Goal: Task Accomplishment & Management: Manage account settings

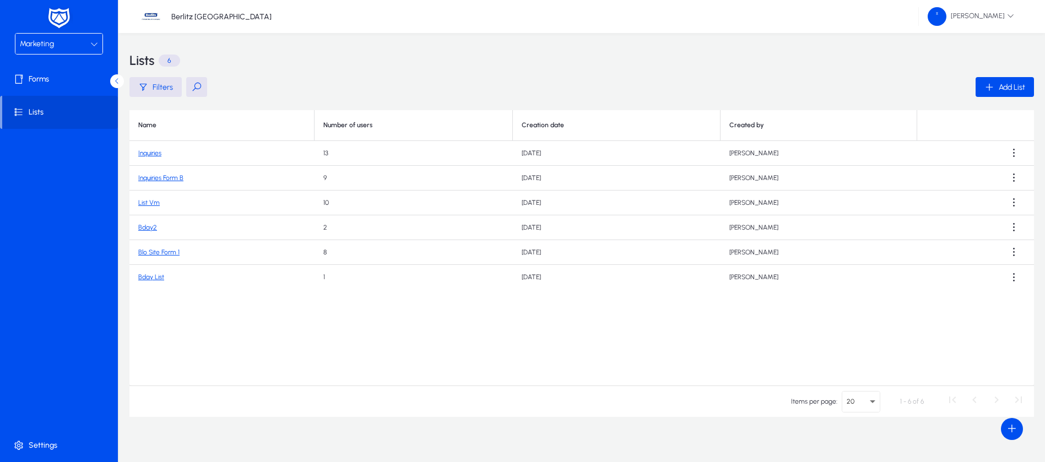
click at [70, 46] on div "Marketing" at bounding box center [55, 44] width 70 height 14
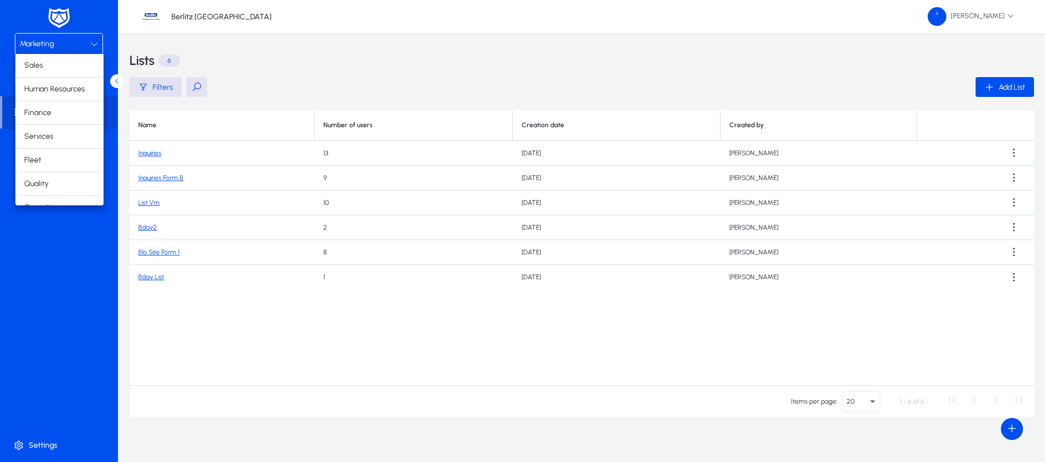
scroll to position [37, 0]
click at [40, 77] on span "Finance" at bounding box center [37, 75] width 27 height 13
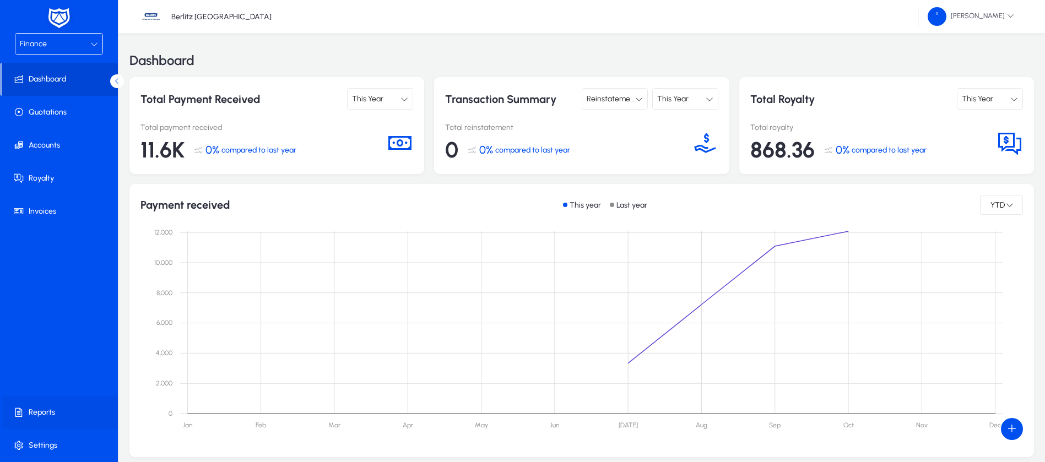
click at [49, 405] on span at bounding box center [61, 412] width 118 height 26
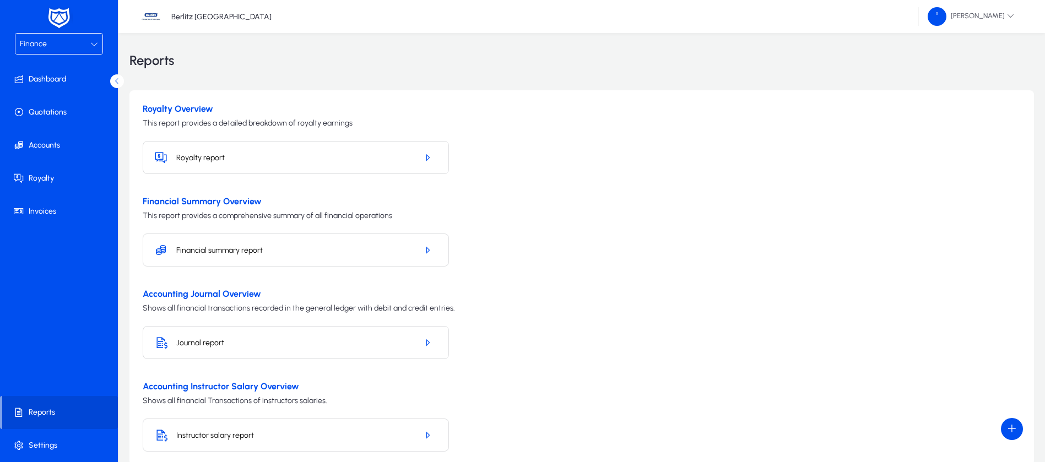
click at [371, 349] on div "Journal report" at bounding box center [296, 342] width 306 height 33
click at [432, 338] on span "button" at bounding box center [427, 342] width 20 height 26
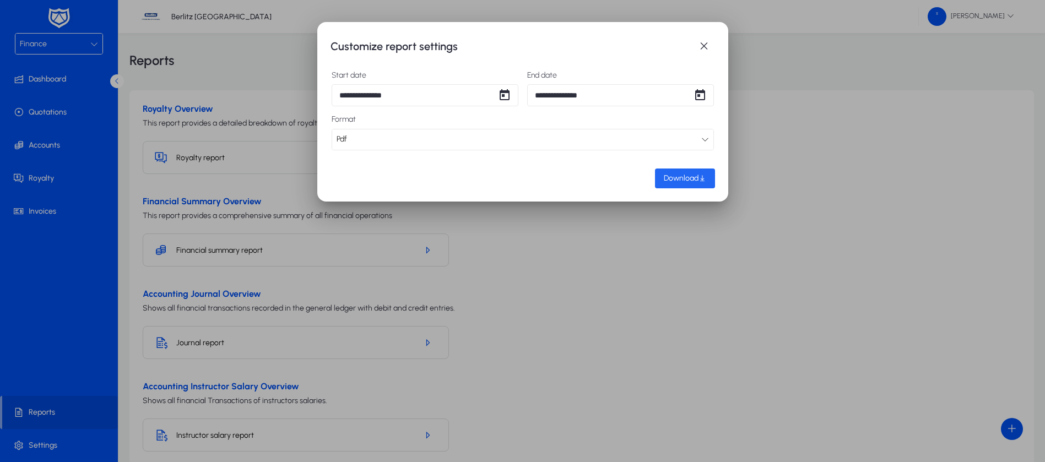
click at [693, 178] on span "Download" at bounding box center [681, 177] width 35 height 9
click at [697, 42] on span "button" at bounding box center [704, 46] width 22 height 22
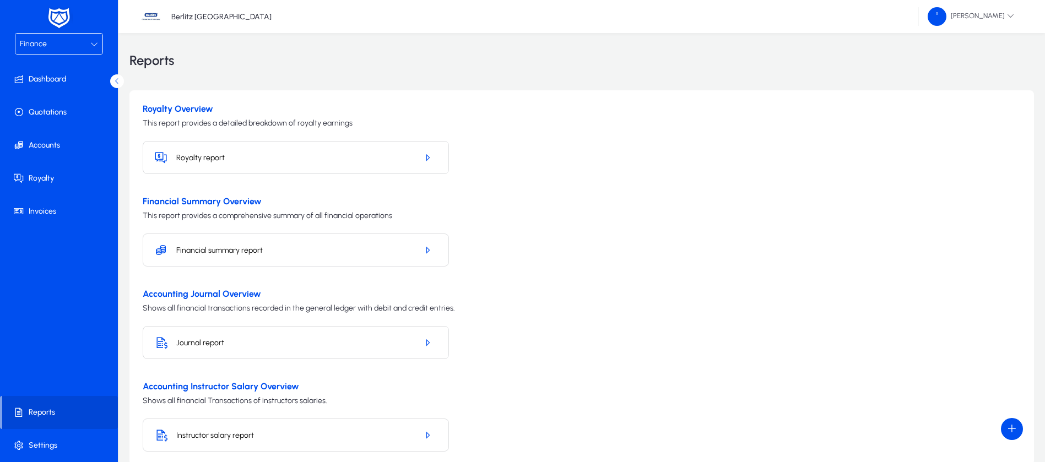
click at [335, 242] on div "Financial summary report" at bounding box center [296, 250] width 306 height 33
click at [428, 251] on icon "button" at bounding box center [427, 250] width 10 height 10
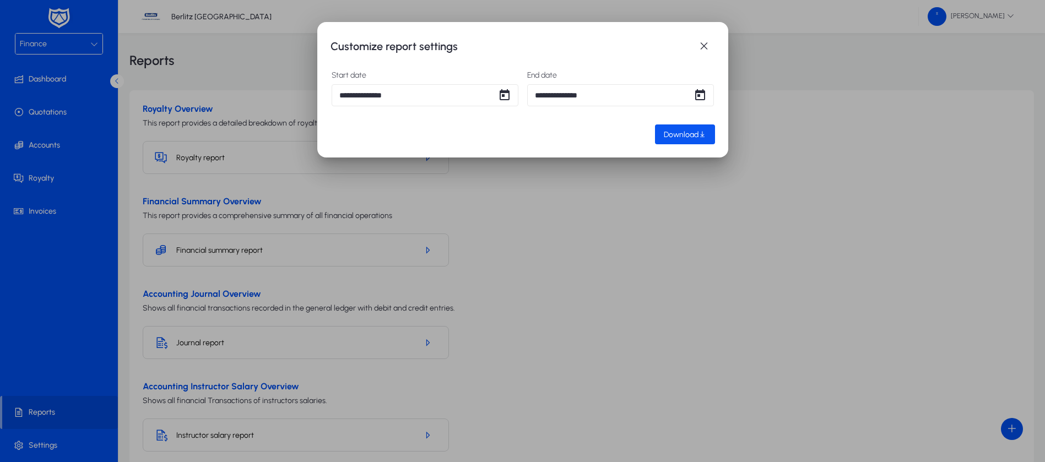
click at [675, 128] on span "button" at bounding box center [685, 134] width 60 height 26
click at [703, 42] on span "button" at bounding box center [704, 46] width 22 height 22
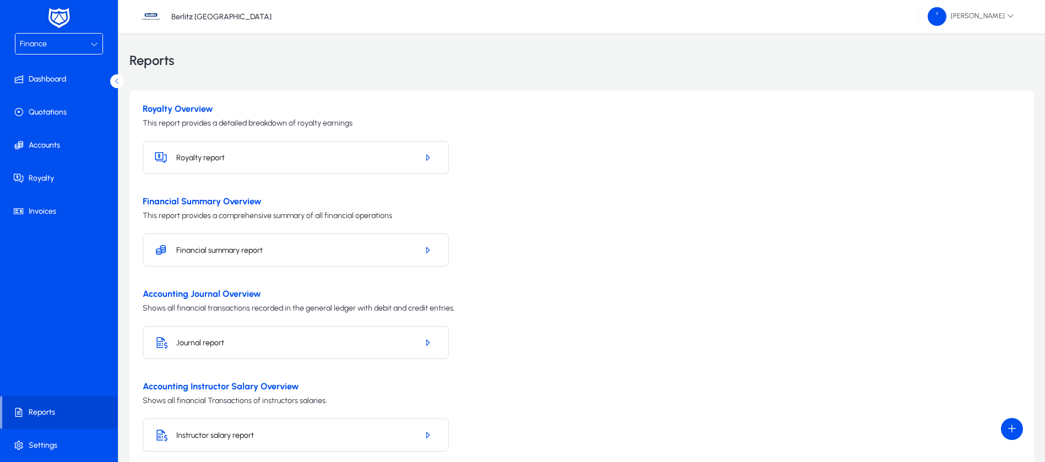
click at [310, 164] on div "Royalty report" at bounding box center [296, 157] width 306 height 33
click at [428, 159] on icon "button" at bounding box center [427, 158] width 10 height 10
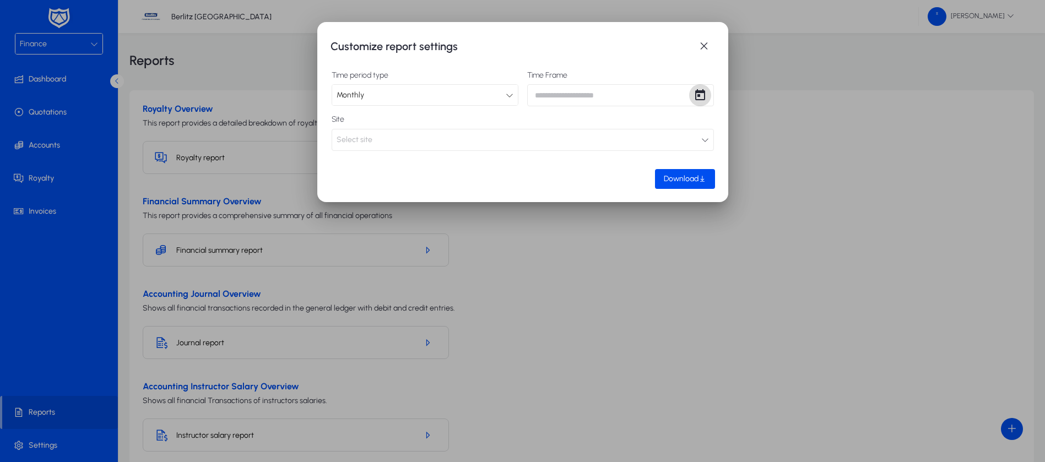
click at [696, 88] on span "Open calendar" at bounding box center [700, 95] width 22 height 22
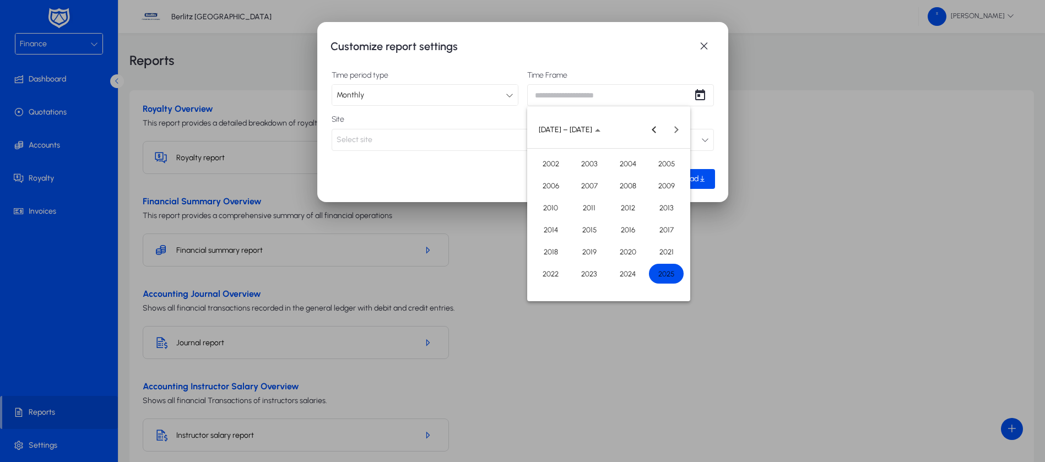
click at [674, 281] on span "2025" at bounding box center [666, 274] width 35 height 20
click at [593, 229] on span "OCT" at bounding box center [589, 230] width 35 height 20
type input "**********"
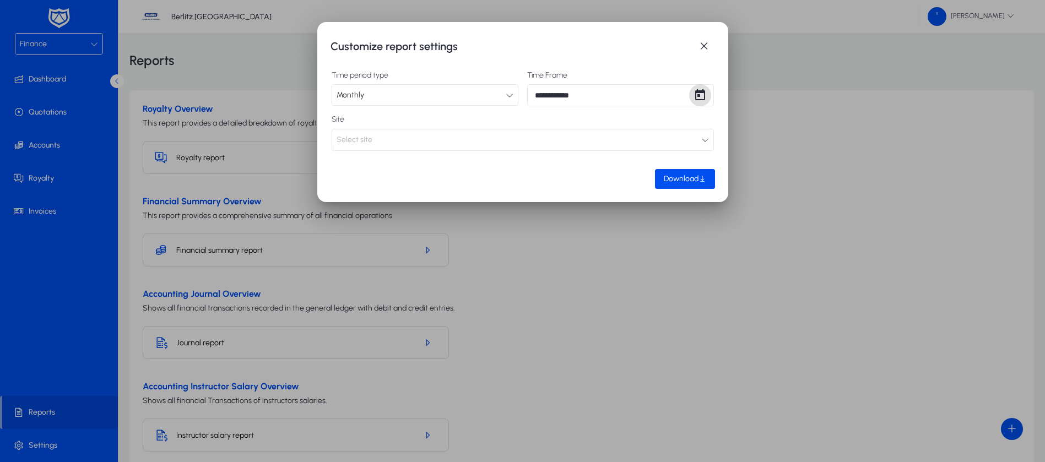
click at [702, 142] on icon "button" at bounding box center [705, 140] width 8 height 8
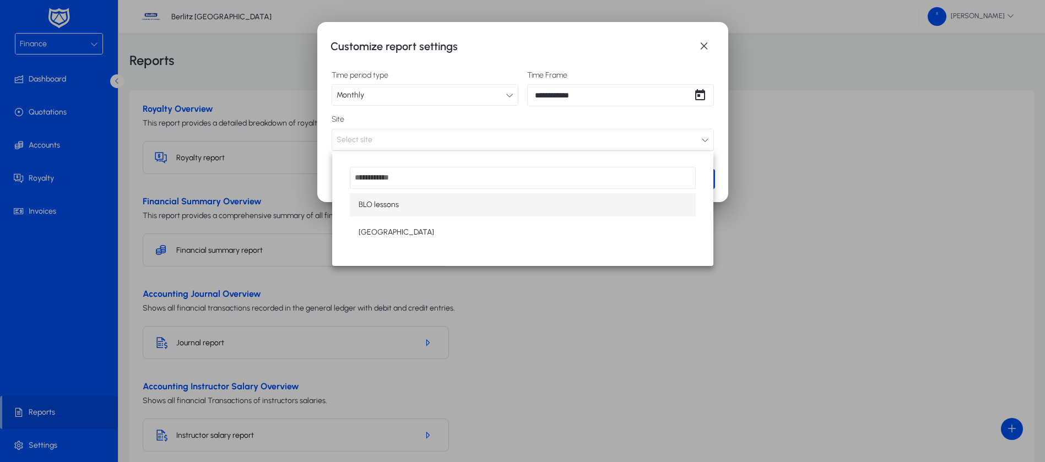
click at [777, 193] on div at bounding box center [522, 231] width 1045 height 462
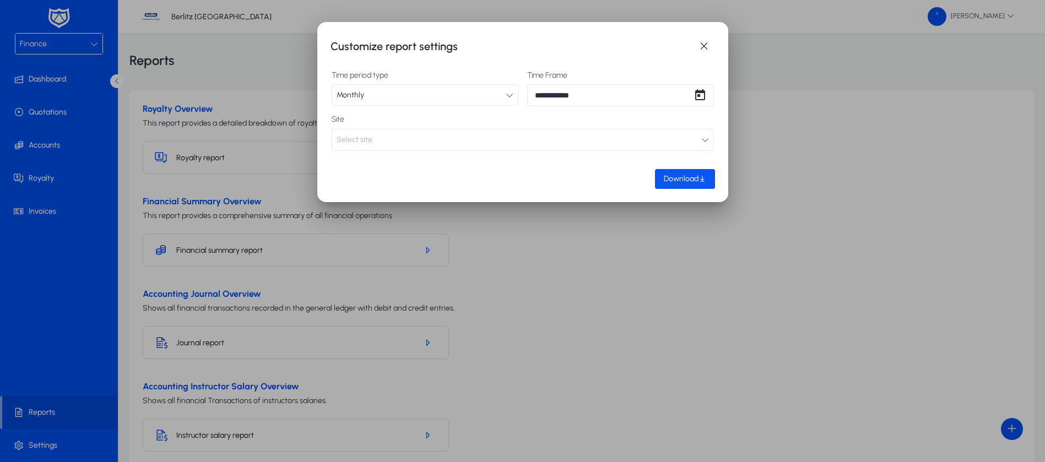
click at [686, 177] on span "Download" at bounding box center [681, 178] width 35 height 9
drag, startPoint x: 698, startPoint y: 41, endPoint x: 649, endPoint y: 178, distance: 145.8
click at [698, 40] on span "button" at bounding box center [704, 46] width 22 height 22
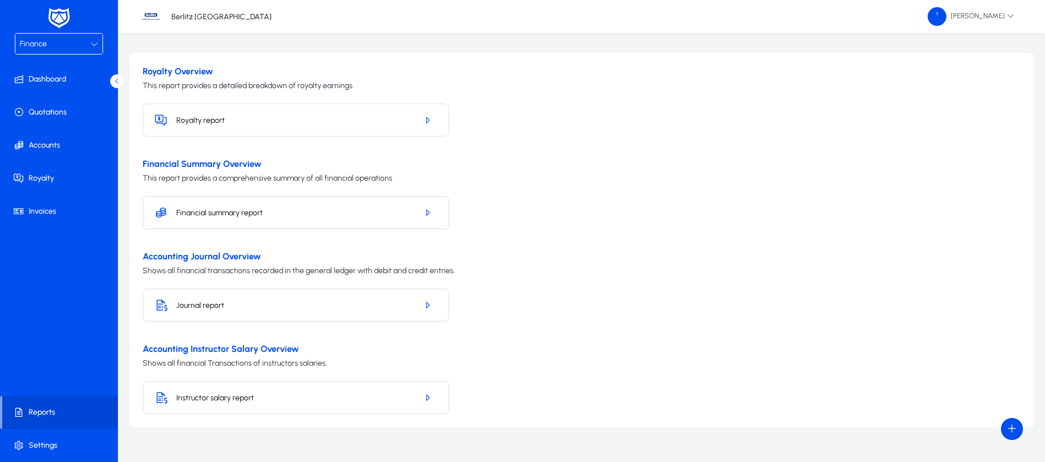
scroll to position [58, 0]
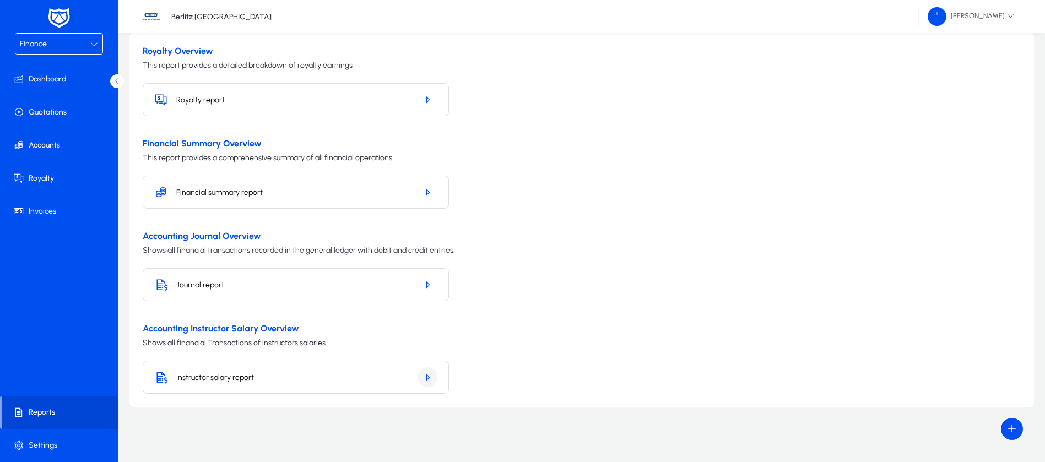
click at [425, 375] on icon "button" at bounding box center [427, 377] width 10 height 10
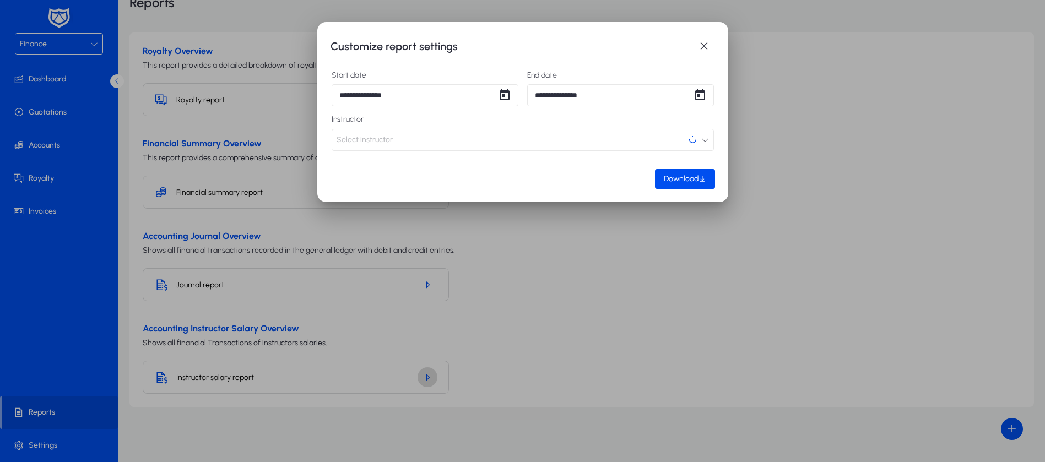
scroll to position [0, 0]
click at [688, 178] on span "Download" at bounding box center [681, 178] width 35 height 9
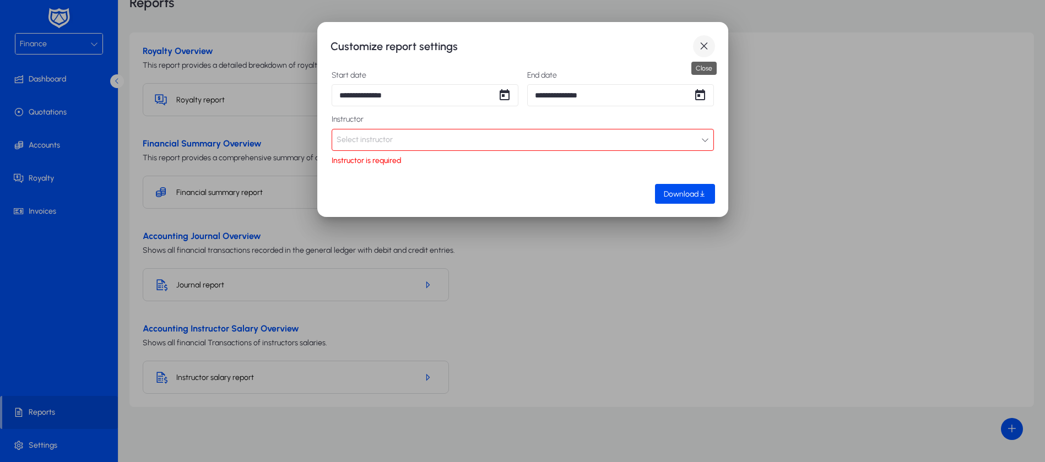
click at [703, 43] on span "button" at bounding box center [704, 46] width 22 height 22
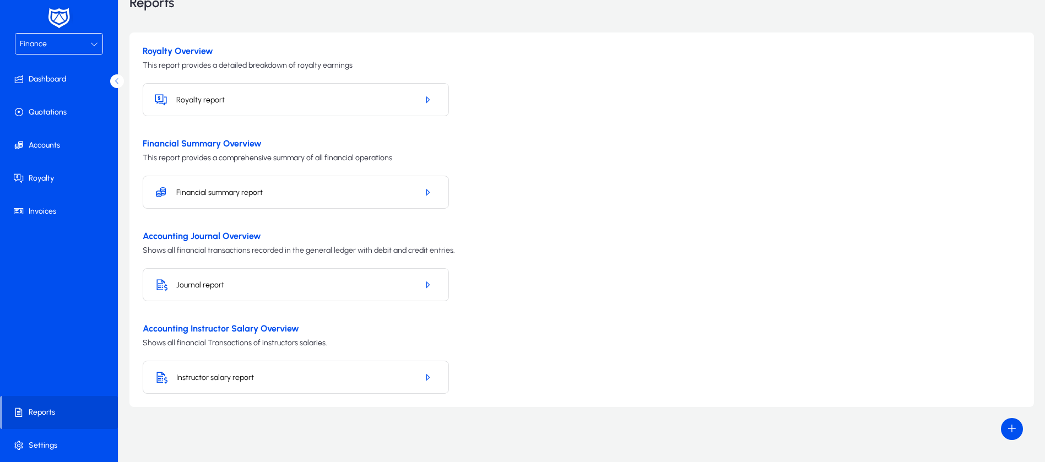
scroll to position [58, 0]
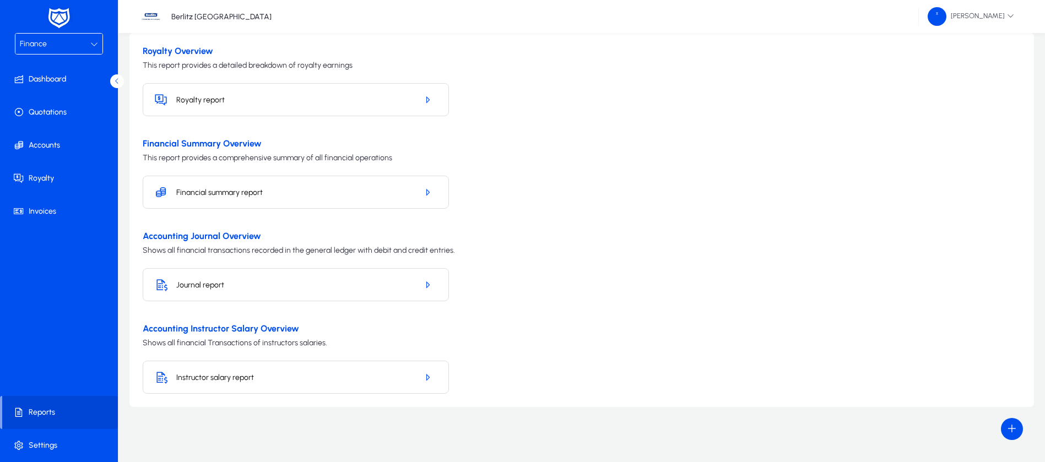
click at [90, 45] on icon at bounding box center [94, 44] width 8 height 8
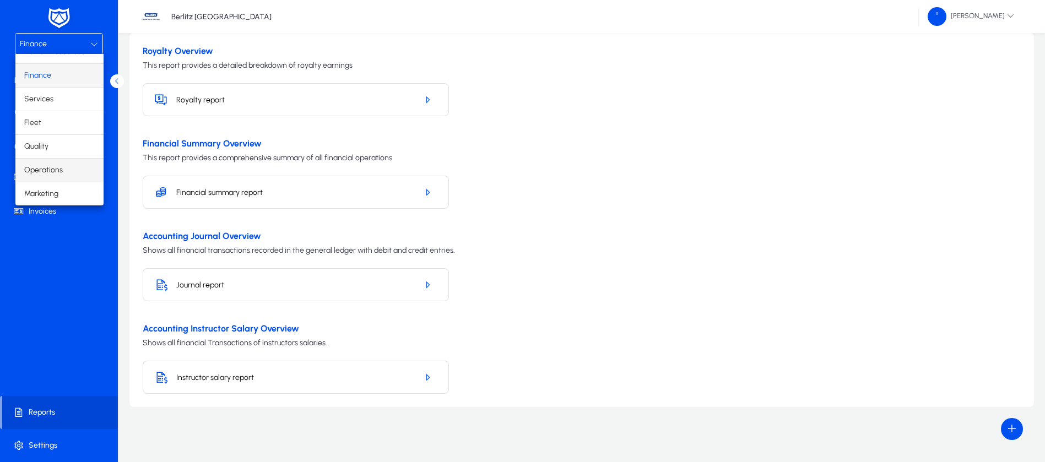
scroll to position [0, 0]
click at [60, 111] on mat-option "Finance" at bounding box center [59, 112] width 88 height 23
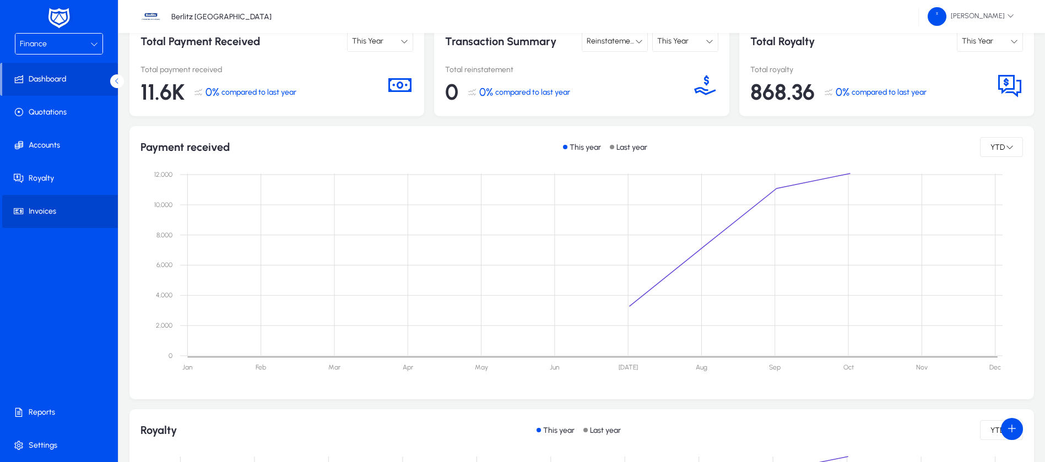
click at [46, 208] on span "Invoices" at bounding box center [61, 211] width 118 height 11
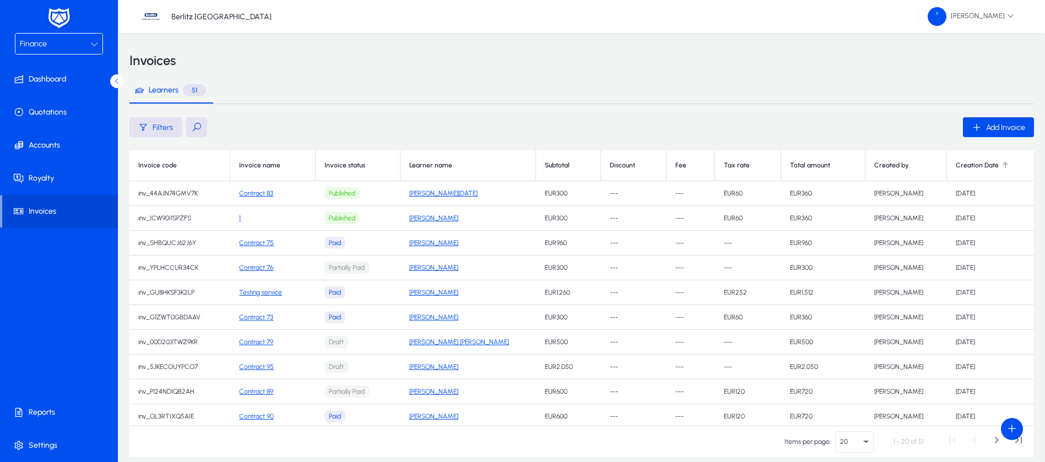
click at [1005, 167] on div at bounding box center [1005, 165] width 1 height 6
click at [1002, 168] on div at bounding box center [1005, 165] width 7 height 7
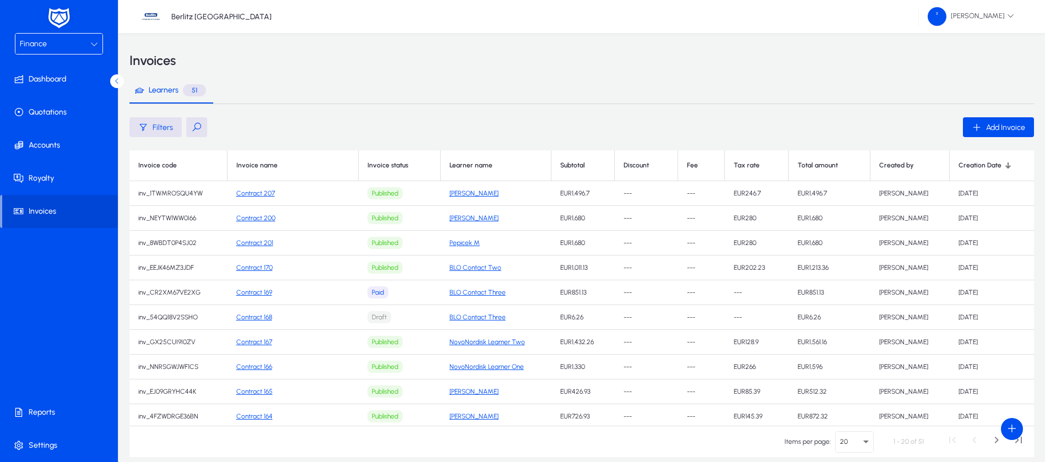
click at [267, 243] on link "Contract 201" at bounding box center [254, 243] width 37 height 8
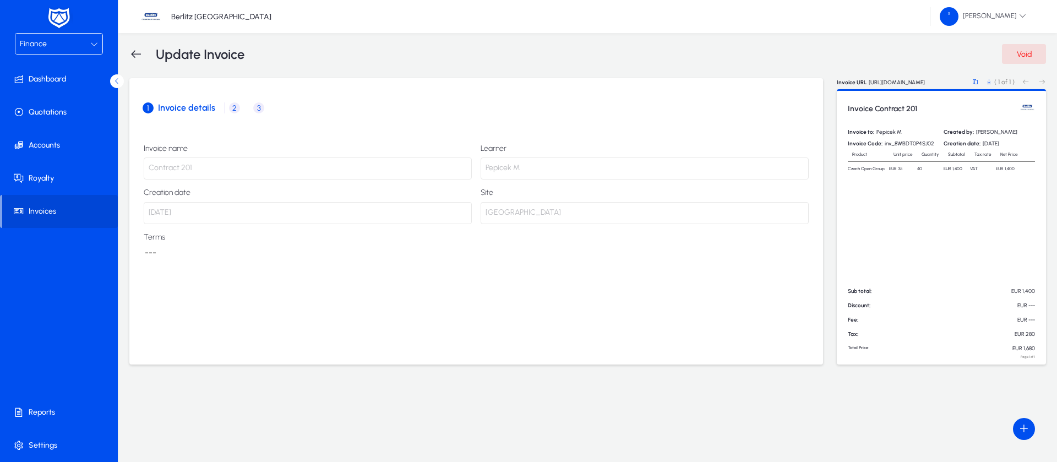
click at [235, 107] on span "2" at bounding box center [234, 107] width 11 height 11
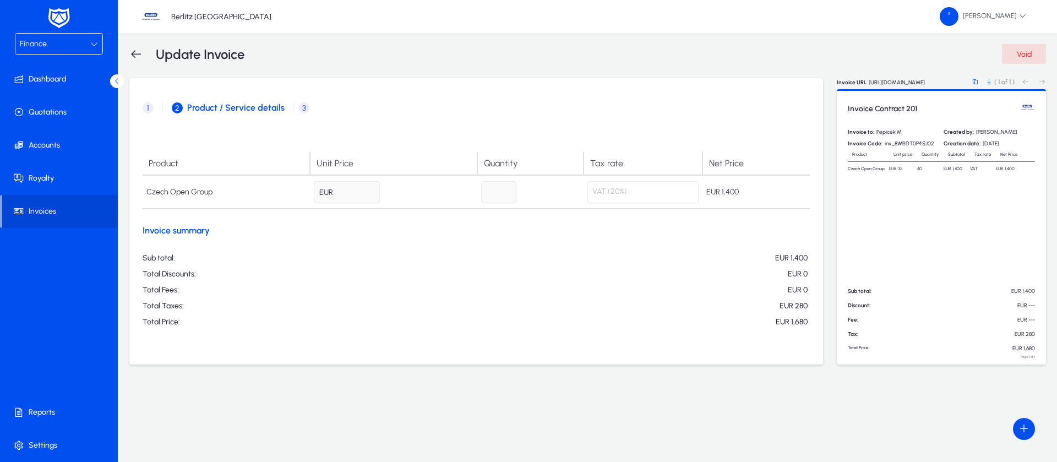
click at [301, 107] on span "3" at bounding box center [303, 107] width 11 height 11
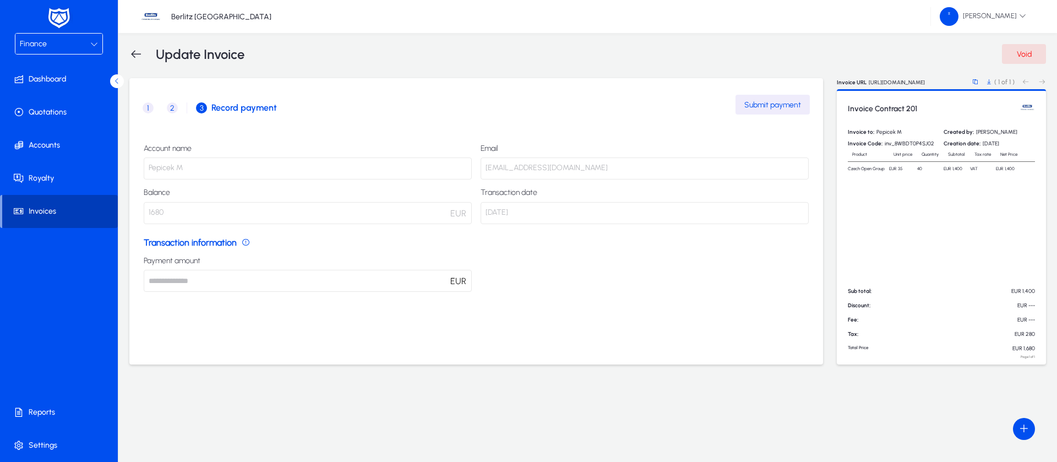
click at [41, 211] on span "Invoices" at bounding box center [60, 211] width 116 height 11
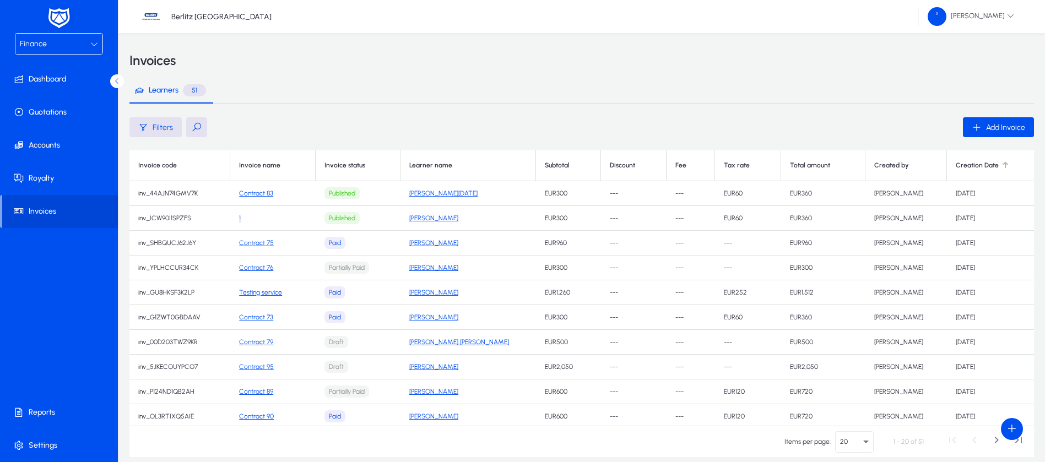
click at [1003, 162] on div at bounding box center [1004, 163] width 3 height 3
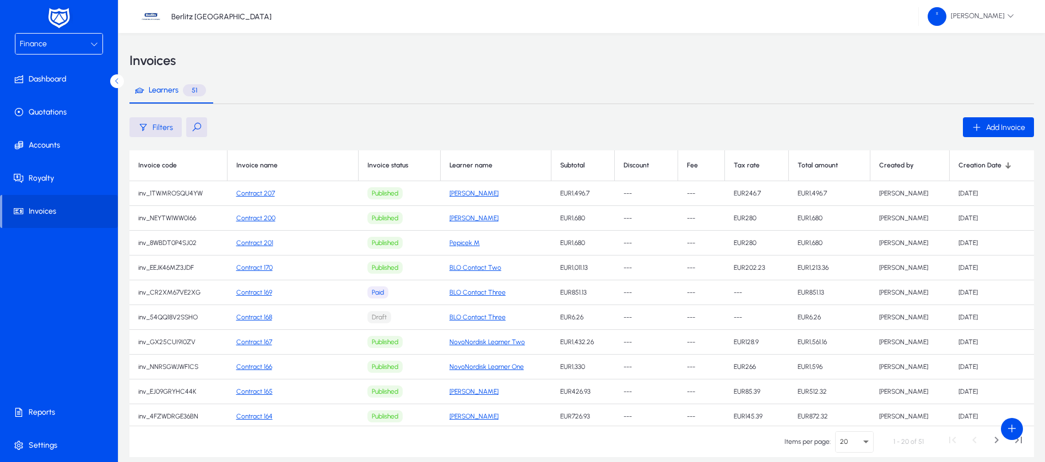
click at [465, 214] on link "[PERSON_NAME]" at bounding box center [473, 218] width 49 height 8
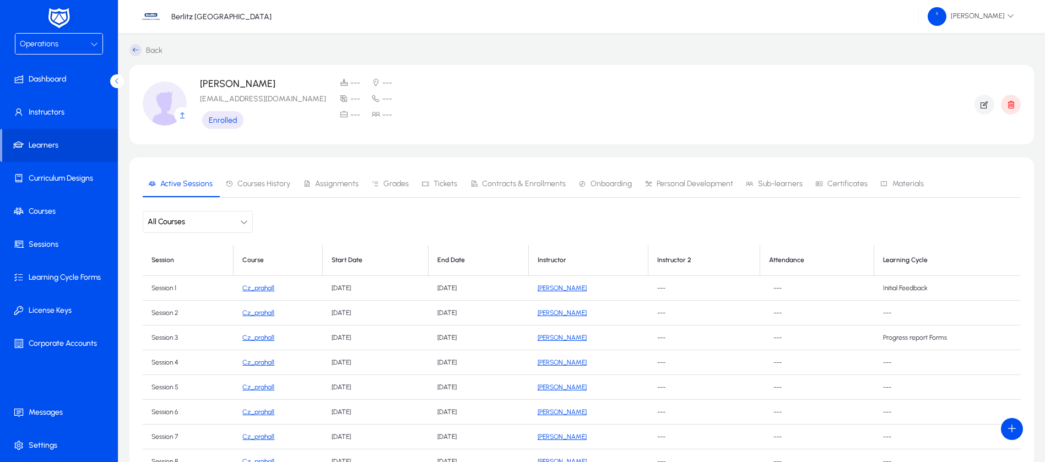
click at [481, 55] on div "Back Marenka P [EMAIL_ADDRESS][DOMAIN_NAME] Enrolled --- --- --- --- --- --- Ac…" at bounding box center [581, 326] width 926 height 587
click at [34, 211] on span "Courses" at bounding box center [61, 211] width 118 height 11
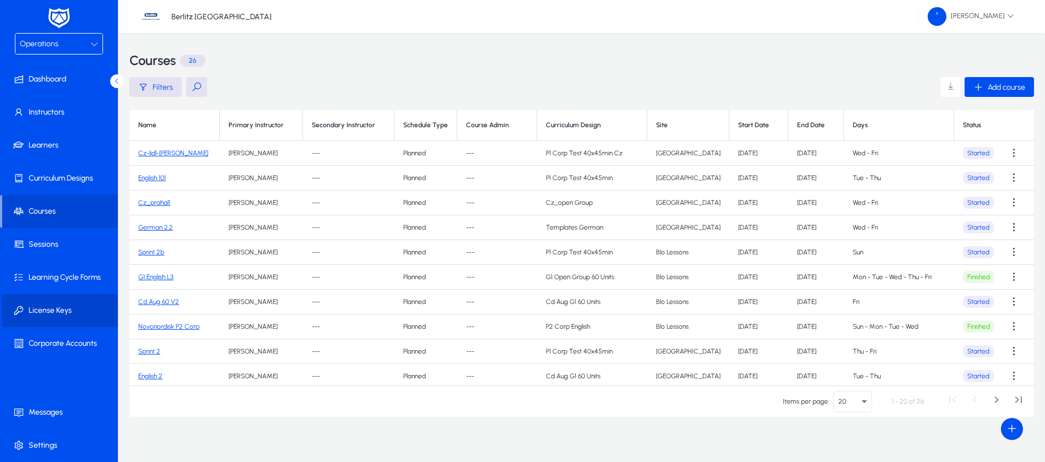
click at [38, 314] on span "License Keys" at bounding box center [61, 310] width 118 height 11
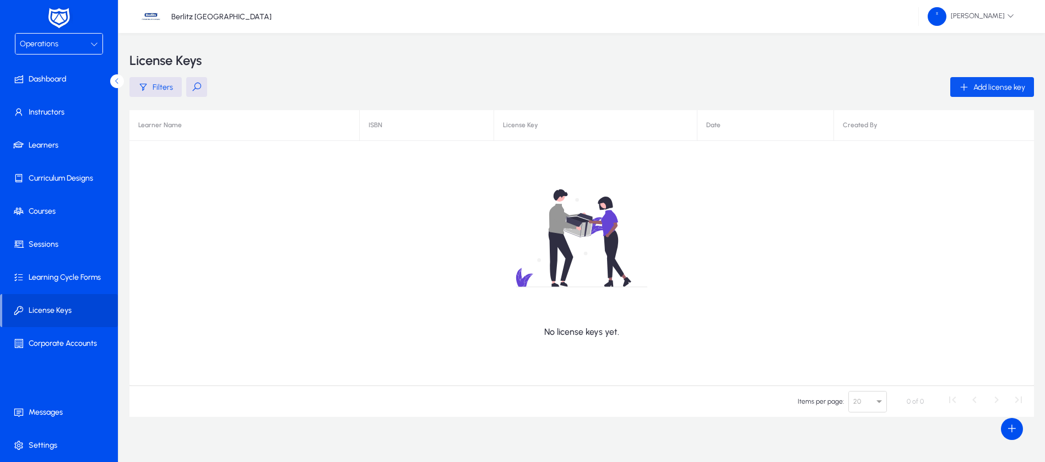
click at [987, 83] on span "Add license key" at bounding box center [999, 87] width 52 height 9
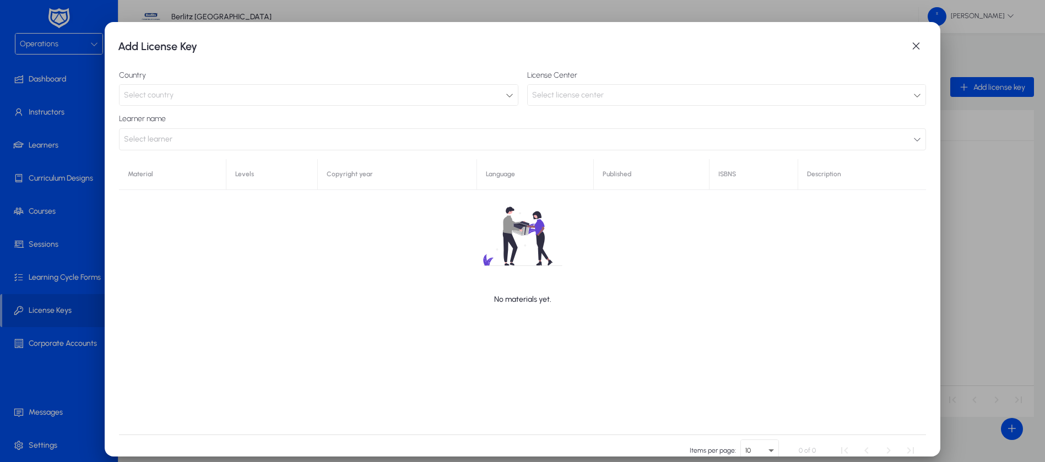
click at [273, 91] on div "Select country" at bounding box center [315, 95] width 382 height 14
click at [903, 94] on div "Select license center" at bounding box center [723, 95] width 382 height 14
click at [913, 97] on icon at bounding box center [917, 95] width 8 height 8
click at [284, 92] on div "Select country" at bounding box center [315, 95] width 382 height 14
click at [910, 45] on span "button" at bounding box center [916, 46] width 22 height 22
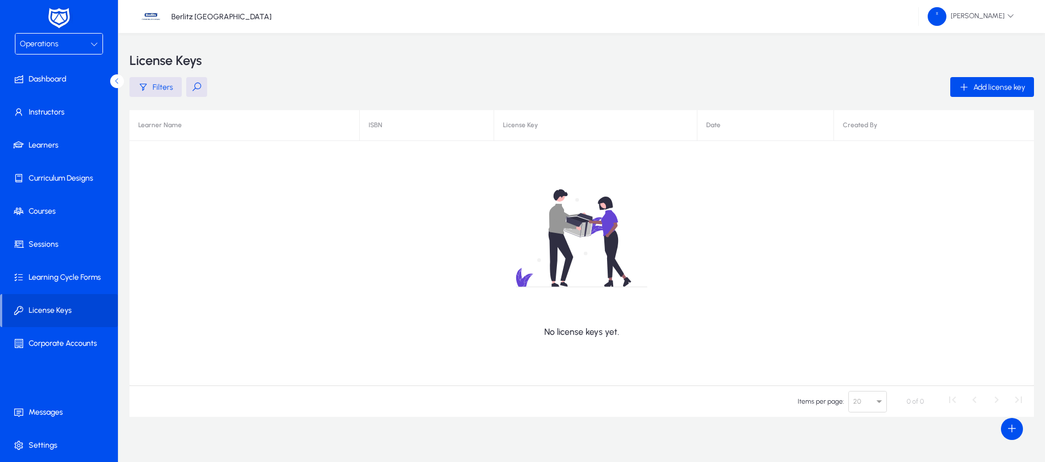
click at [83, 45] on div "Operations" at bounding box center [55, 44] width 70 height 14
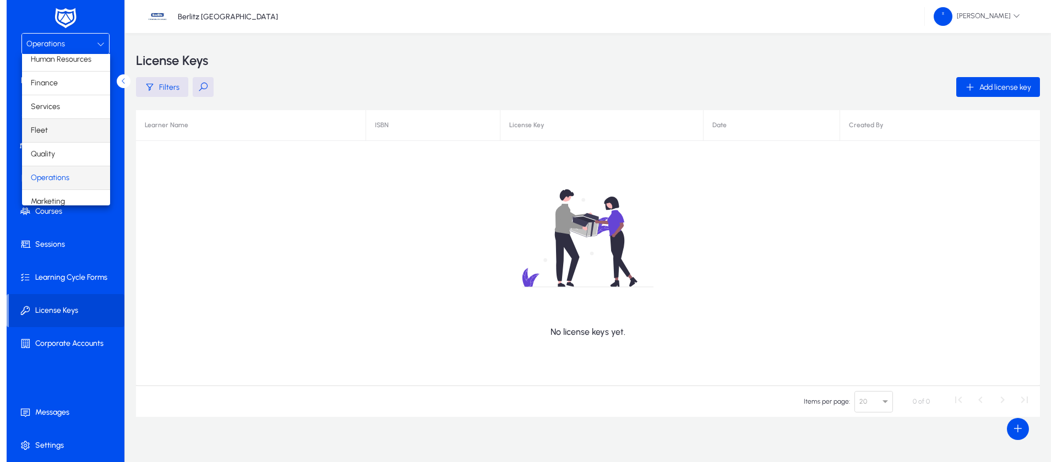
scroll to position [37, 0]
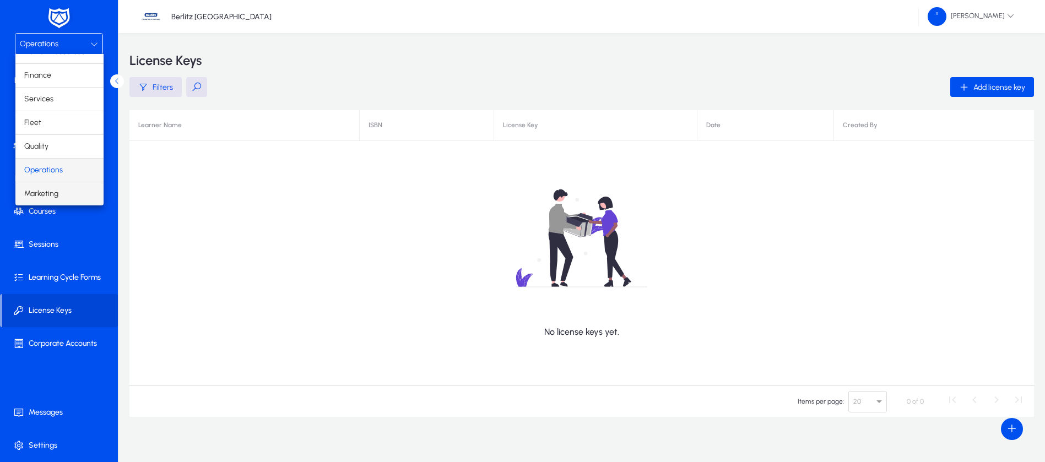
click at [50, 189] on span "Marketing" at bounding box center [41, 193] width 34 height 13
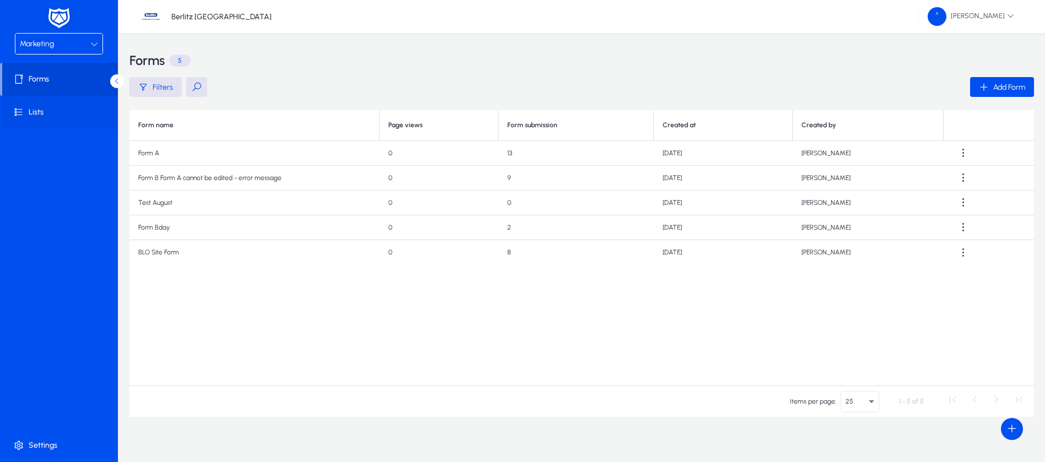
click at [52, 110] on span "Lists" at bounding box center [61, 112] width 118 height 11
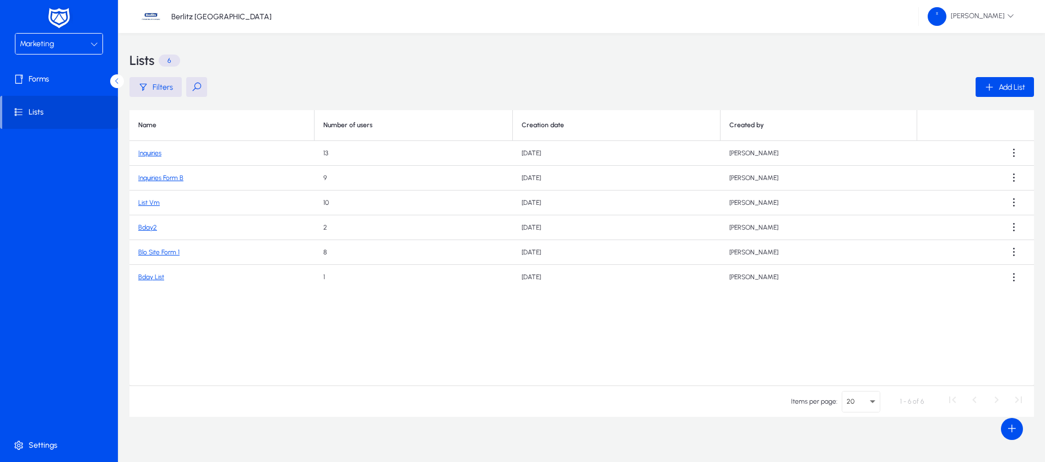
click at [155, 275] on link "Bday List" at bounding box center [151, 277] width 26 height 8
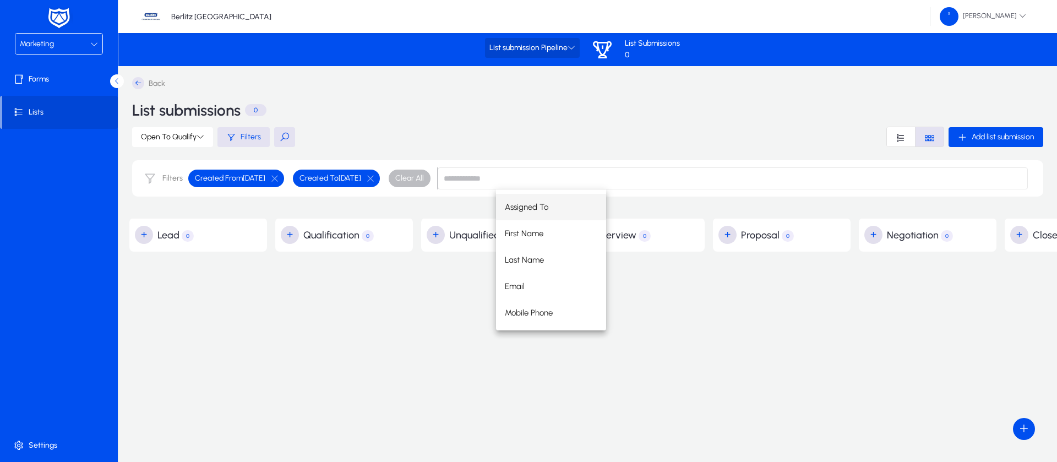
click at [573, 46] on icon at bounding box center [572, 48] width 8 height 8
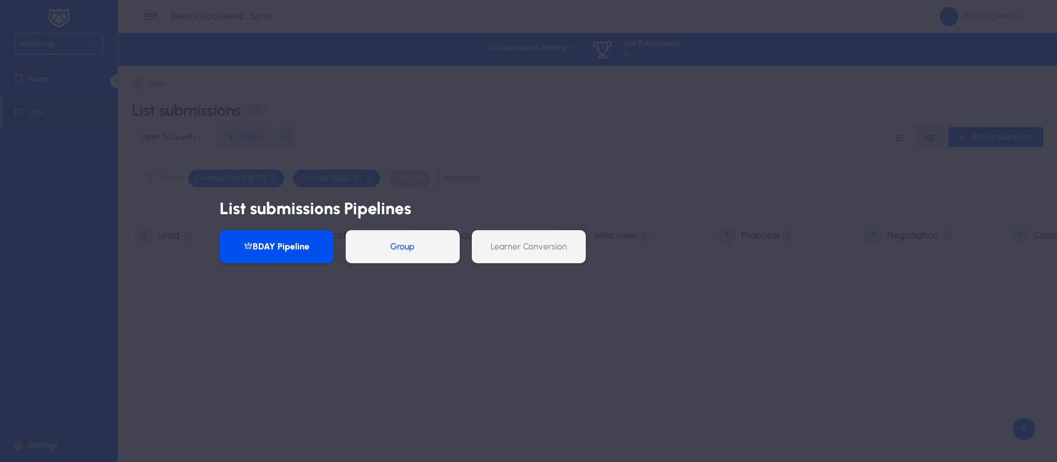
click at [419, 252] on button "Group" at bounding box center [403, 246] width 114 height 33
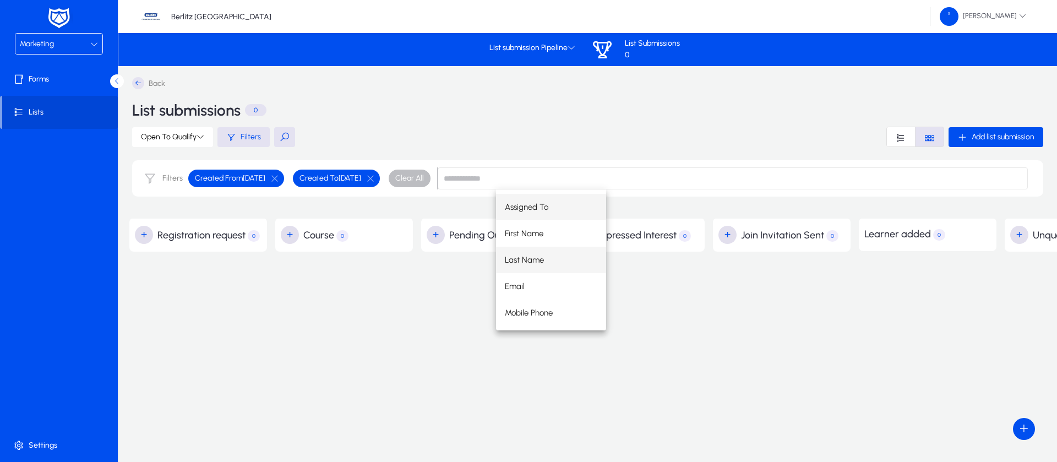
click at [534, 263] on span "Last Name" at bounding box center [524, 259] width 39 height 13
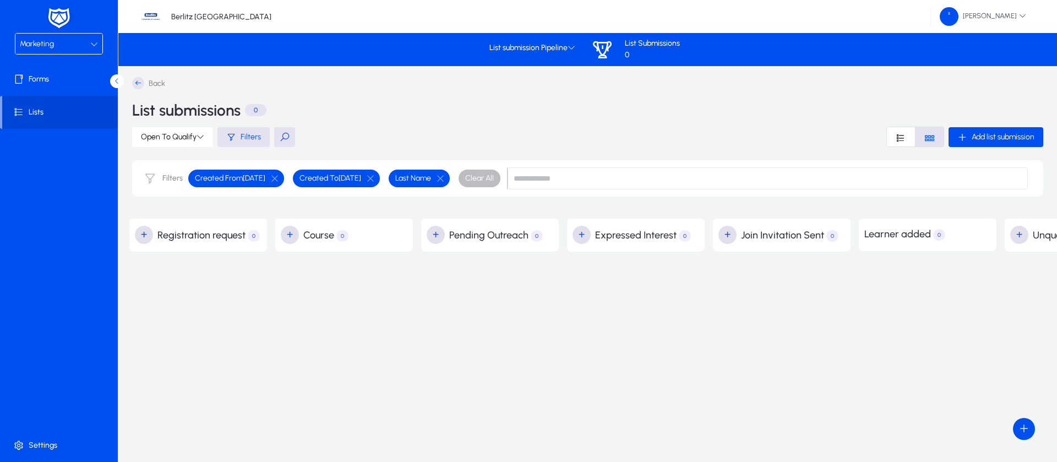
click at [76, 39] on div "Marketing" at bounding box center [55, 44] width 70 height 14
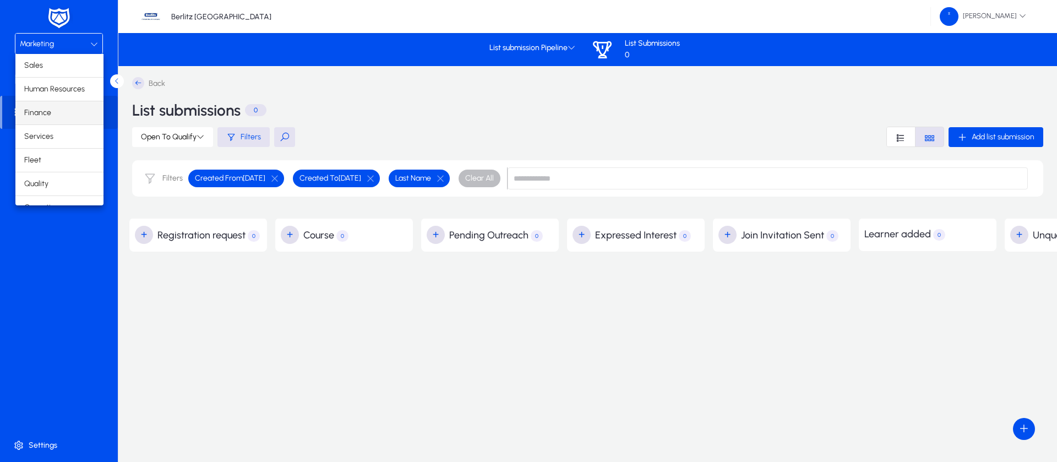
click at [67, 112] on mat-option "Finance" at bounding box center [59, 112] width 88 height 23
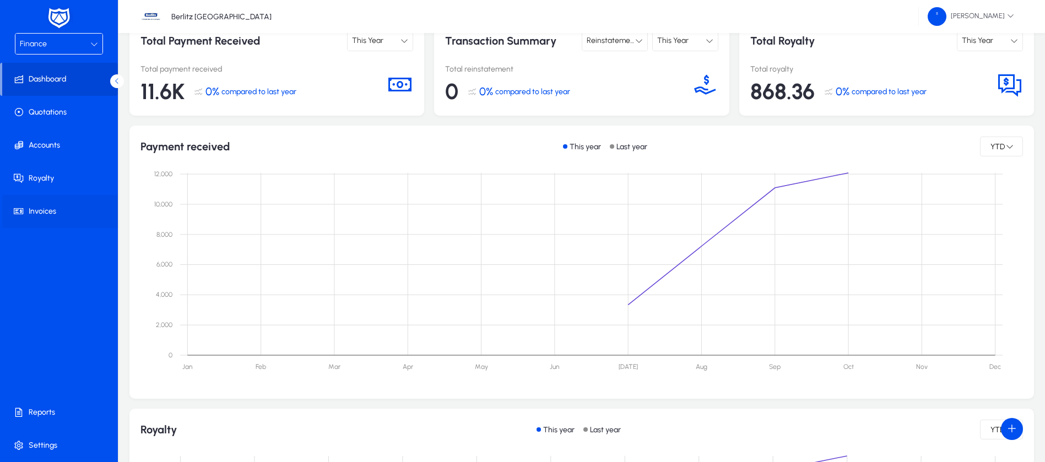
scroll to position [83, 0]
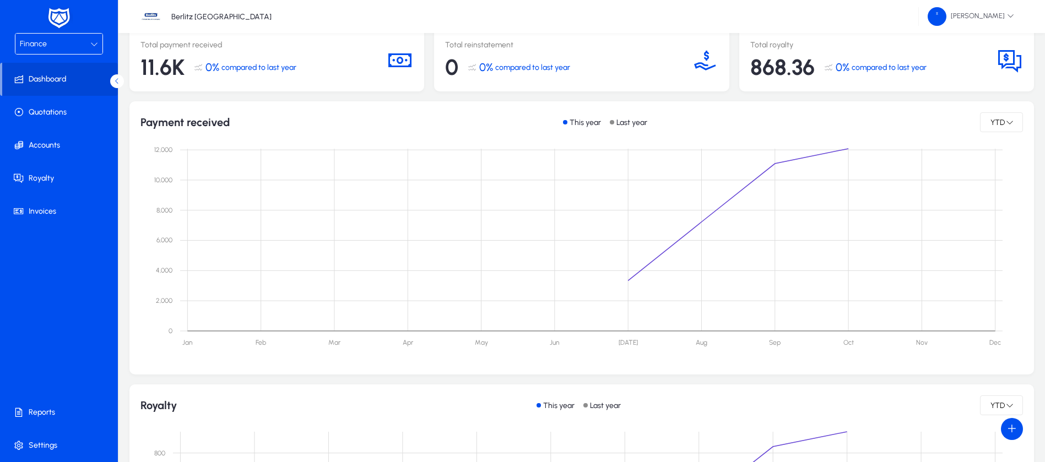
click at [89, 41] on div "Finance" at bounding box center [55, 44] width 70 height 14
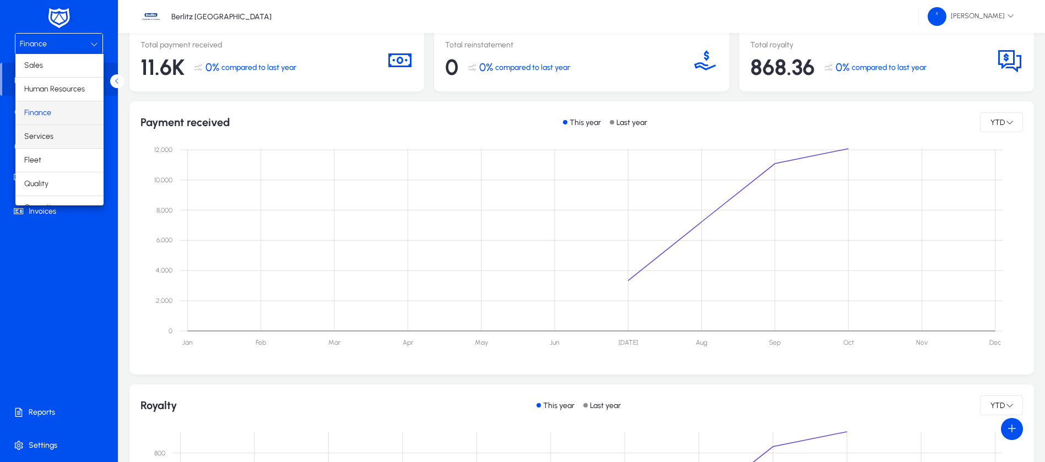
scroll to position [37, 0]
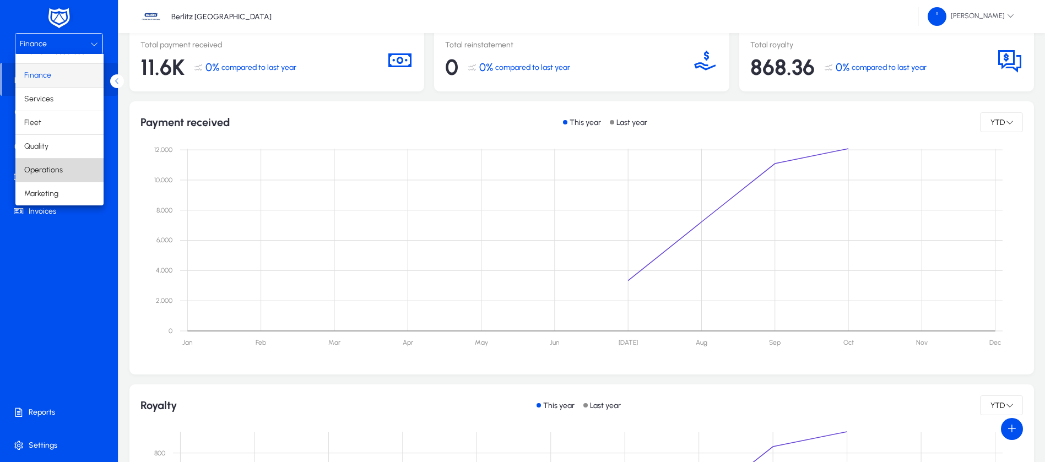
click at [66, 171] on mat-option "Operations" at bounding box center [59, 170] width 88 height 23
